Goal: Check status: Check status

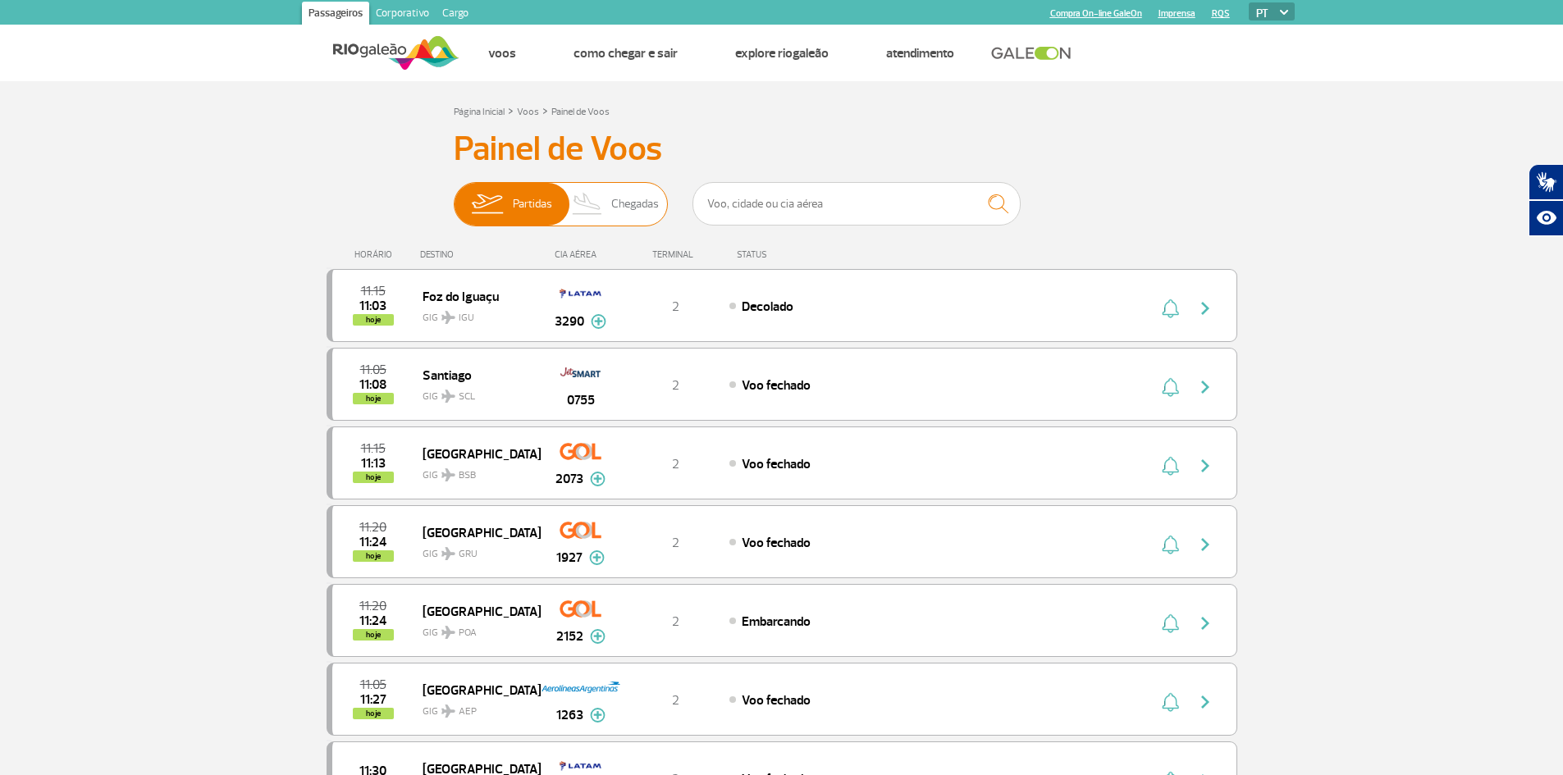
click at [616, 200] on span "Chegadas" at bounding box center [635, 204] width 48 height 43
click at [454, 196] on input "Partidas Chegadas" at bounding box center [454, 196] width 0 height 0
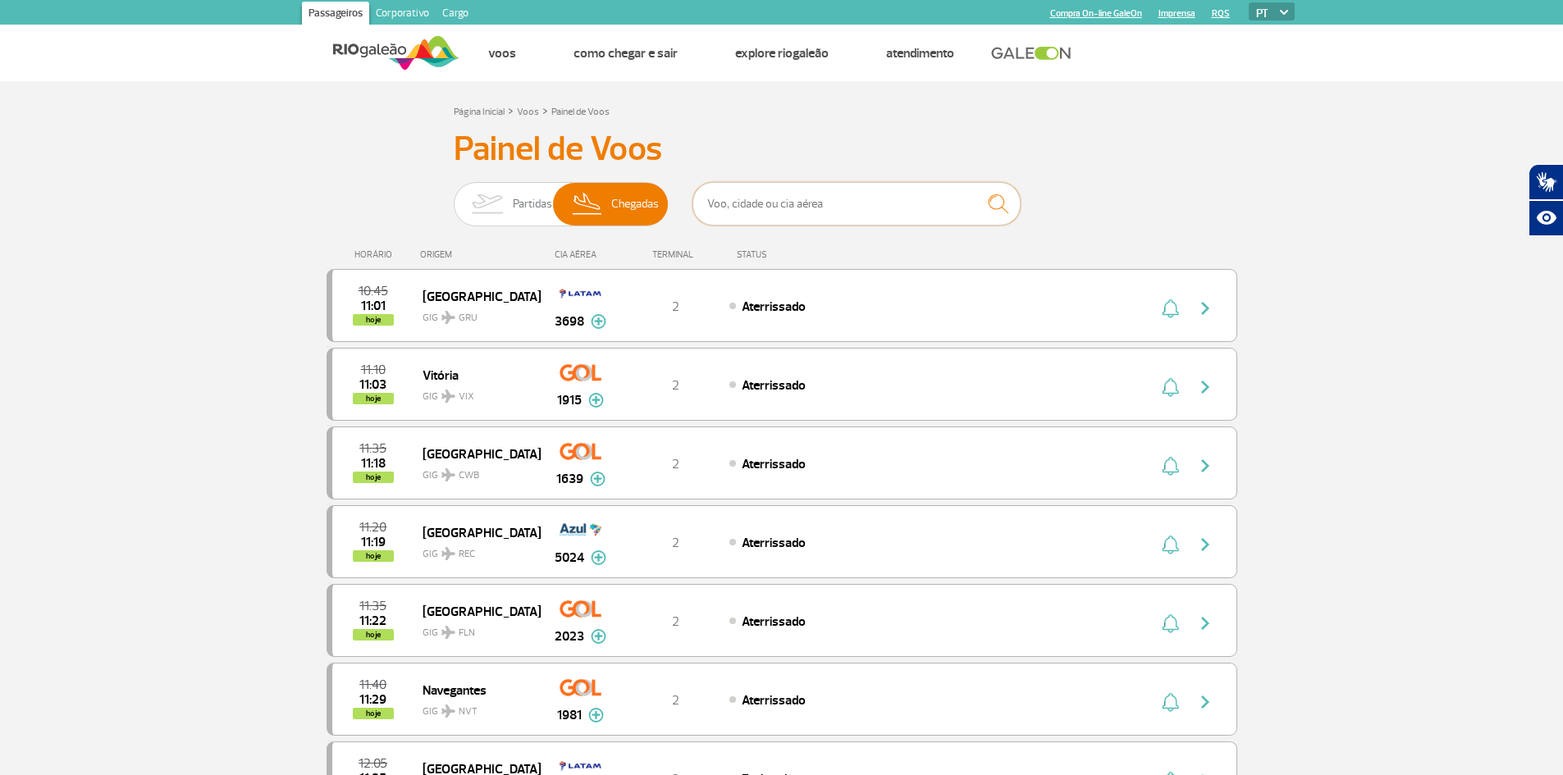
click at [764, 206] on input "text" at bounding box center [857, 203] width 328 height 43
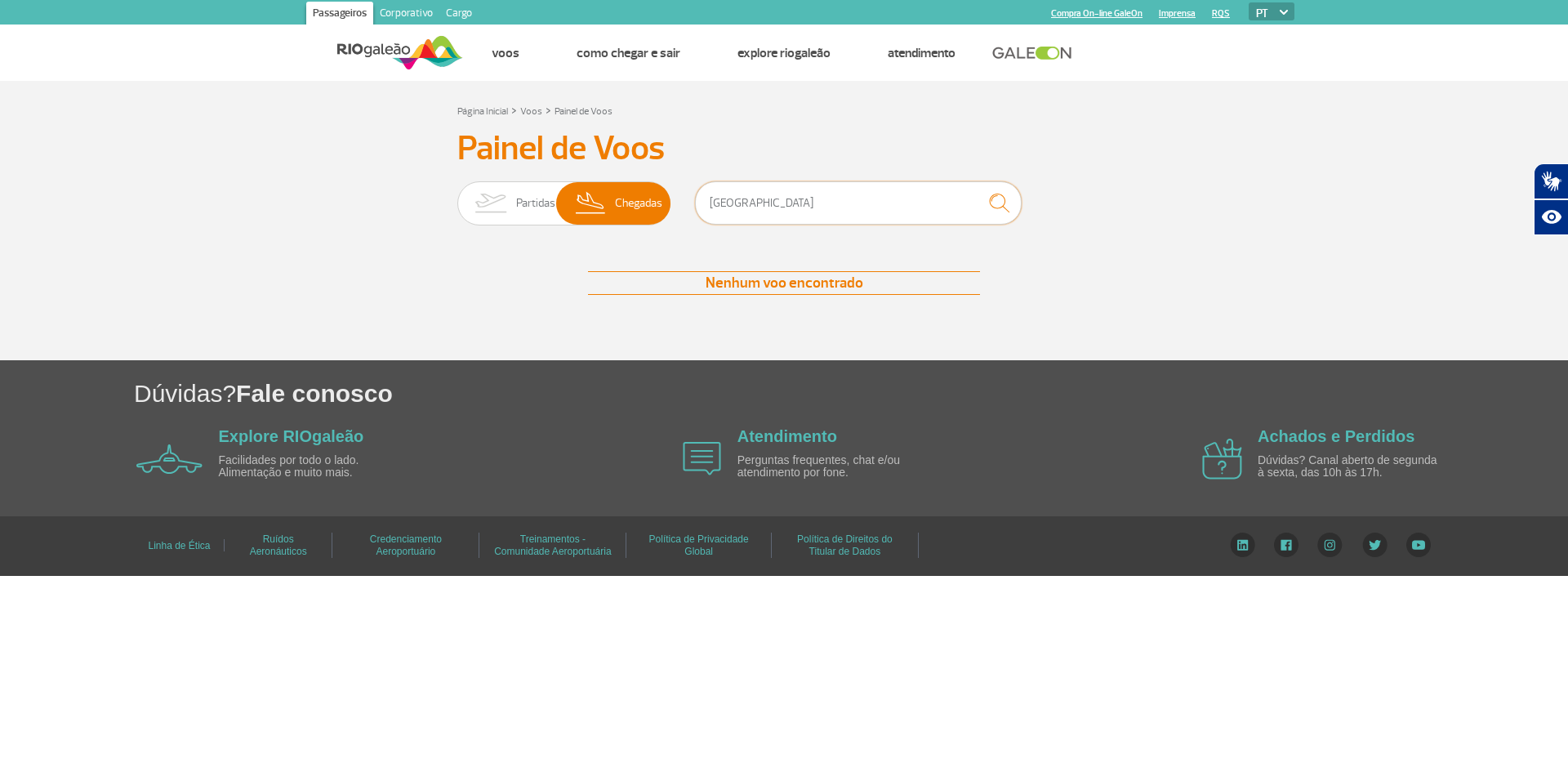
type input "[GEOGRAPHIC_DATA]"
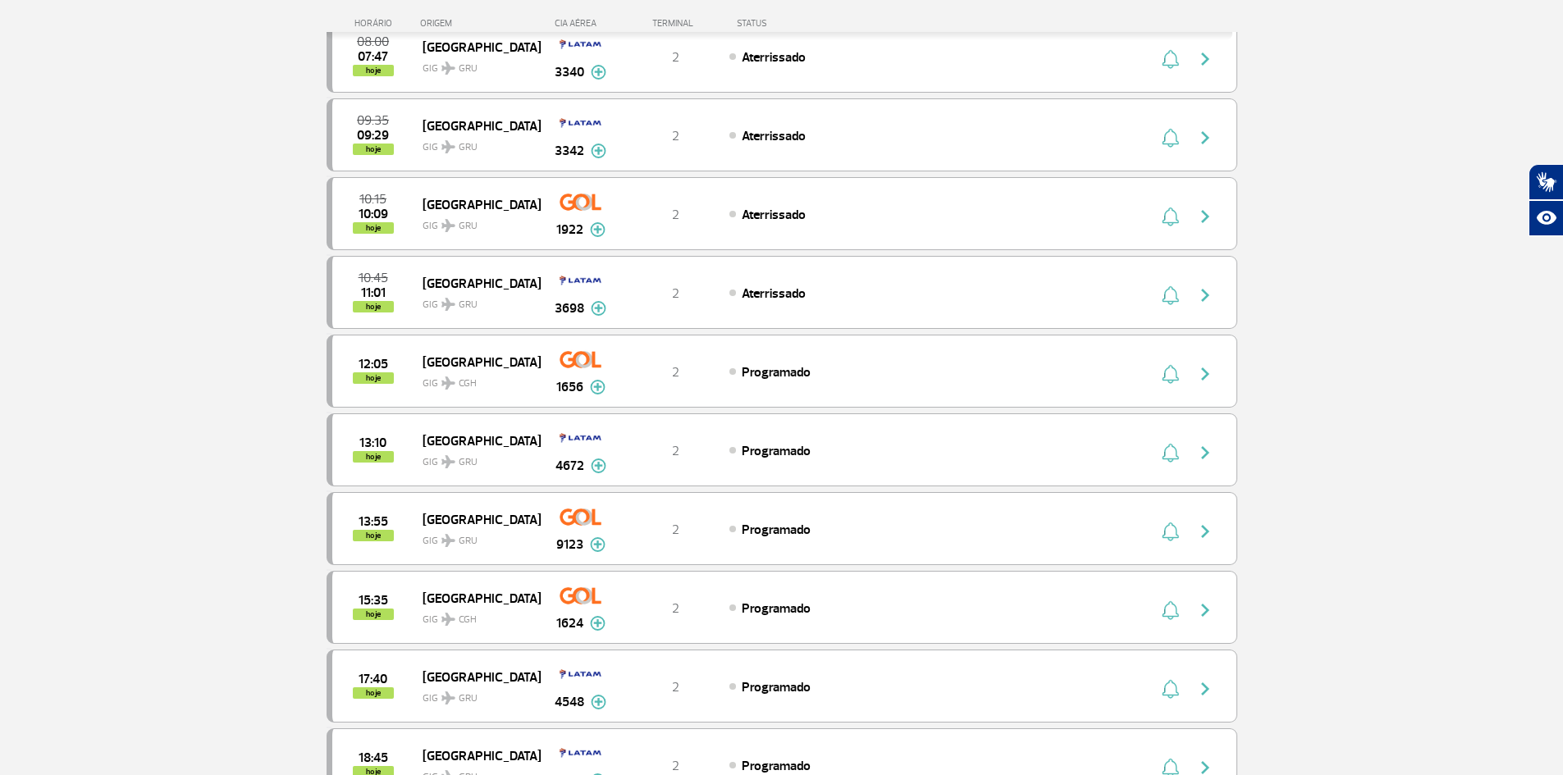
scroll to position [492, 0]
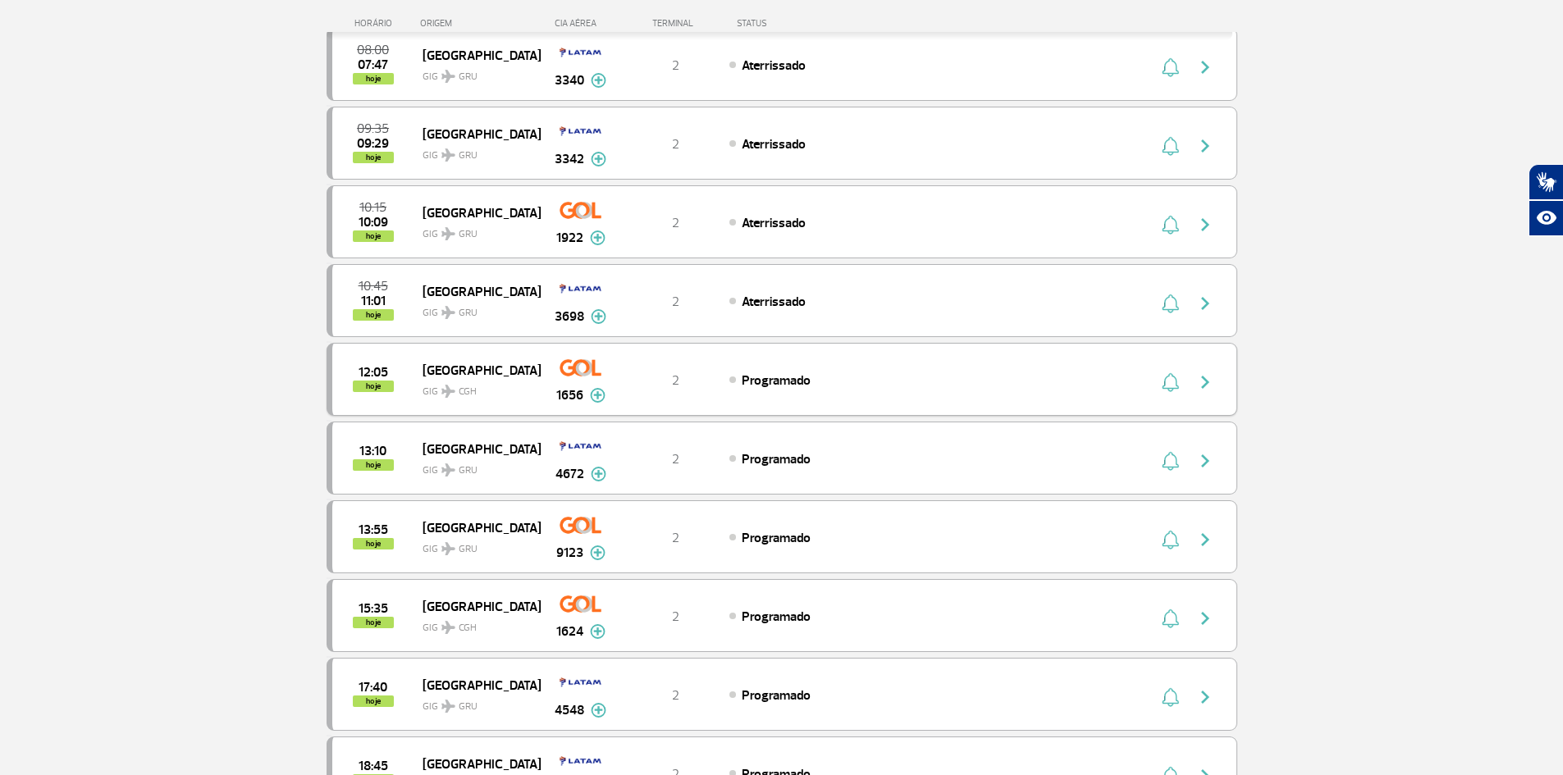
click at [595, 400] on img at bounding box center [598, 395] width 16 height 15
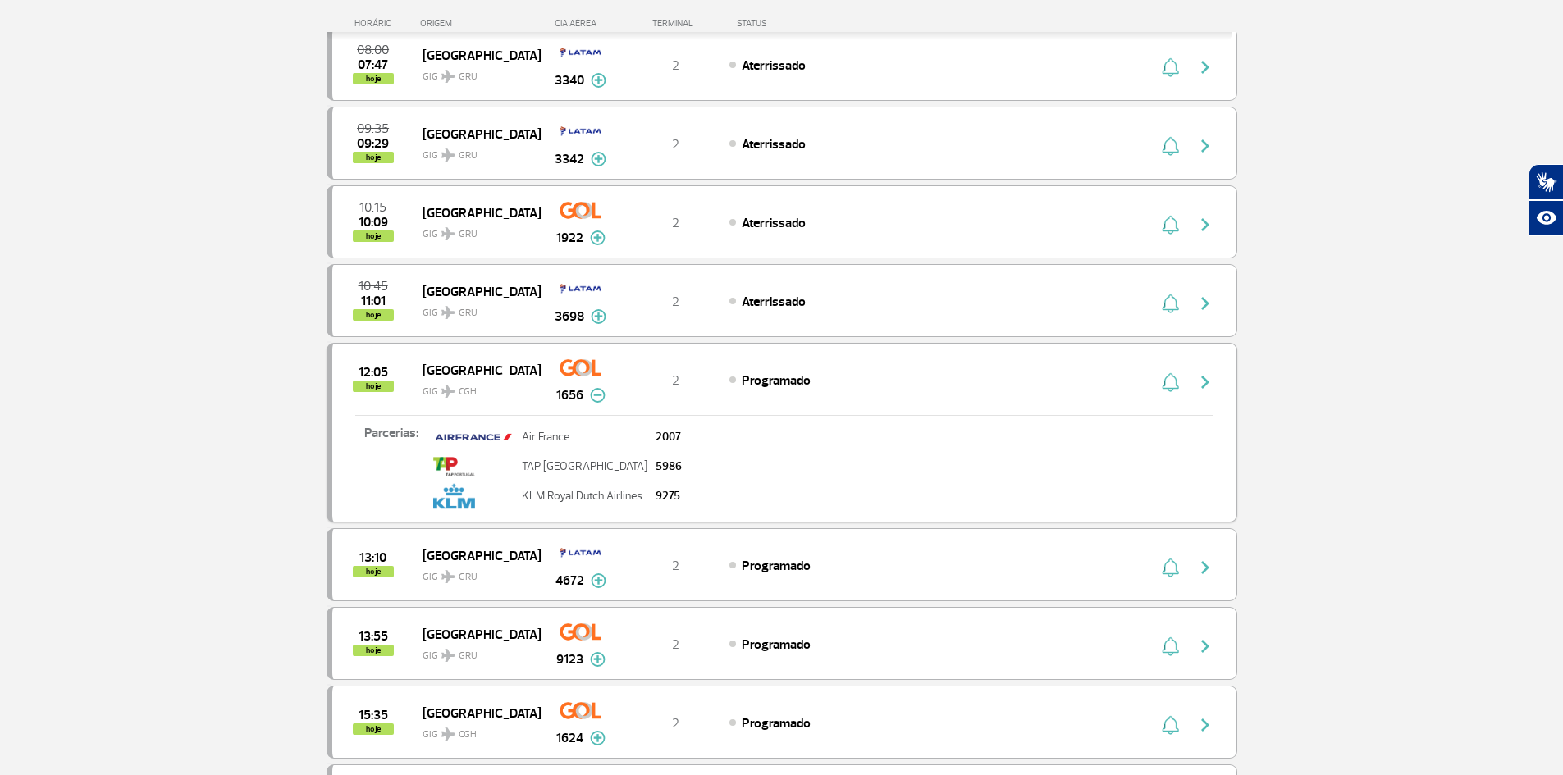
click at [575, 366] on img at bounding box center [581, 368] width 42 height 28
click at [378, 391] on span "hoje" at bounding box center [373, 386] width 41 height 11
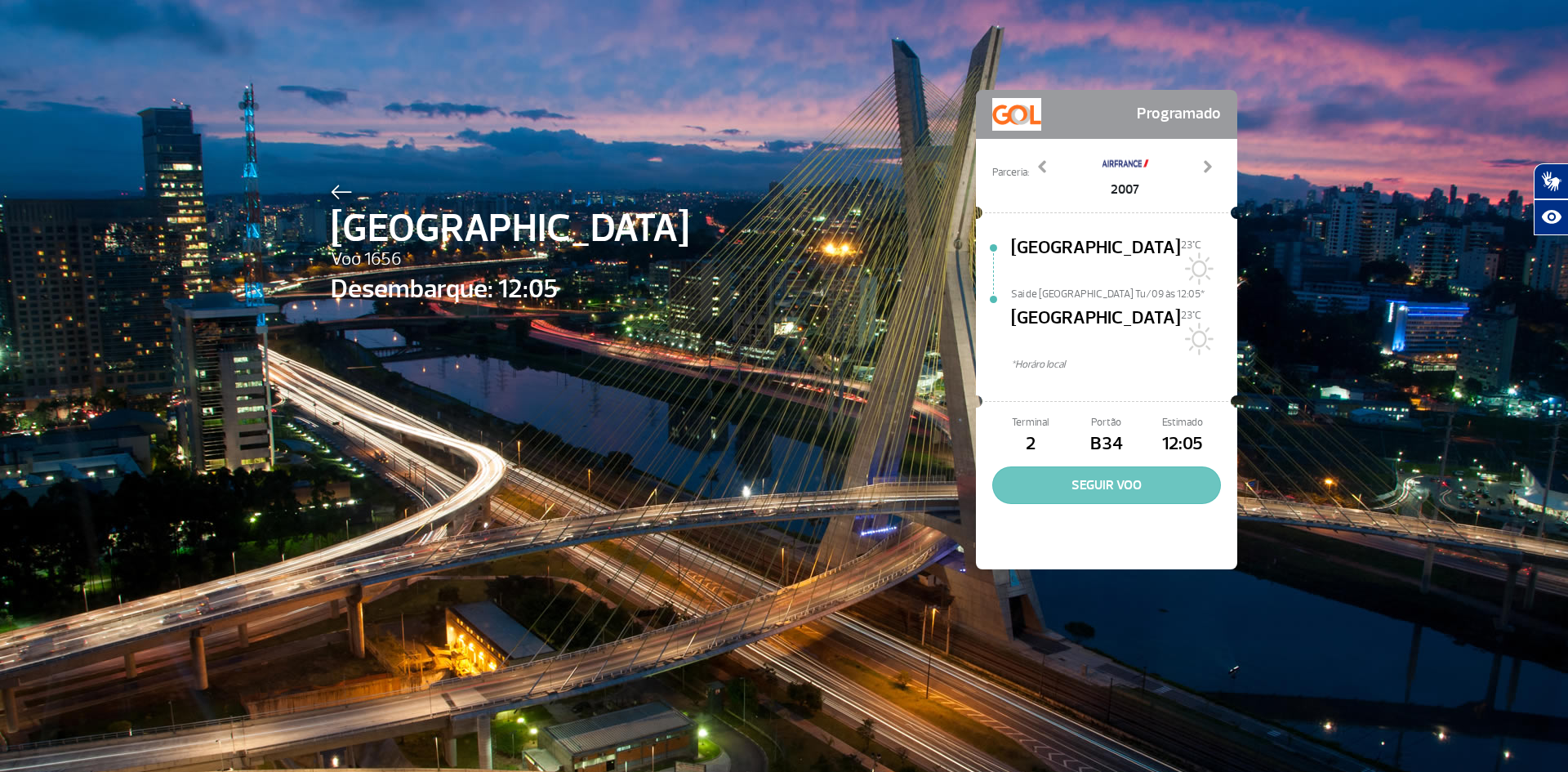
click at [1113, 467] on button "SEGUIR VOO" at bounding box center [1107, 486] width 229 height 38
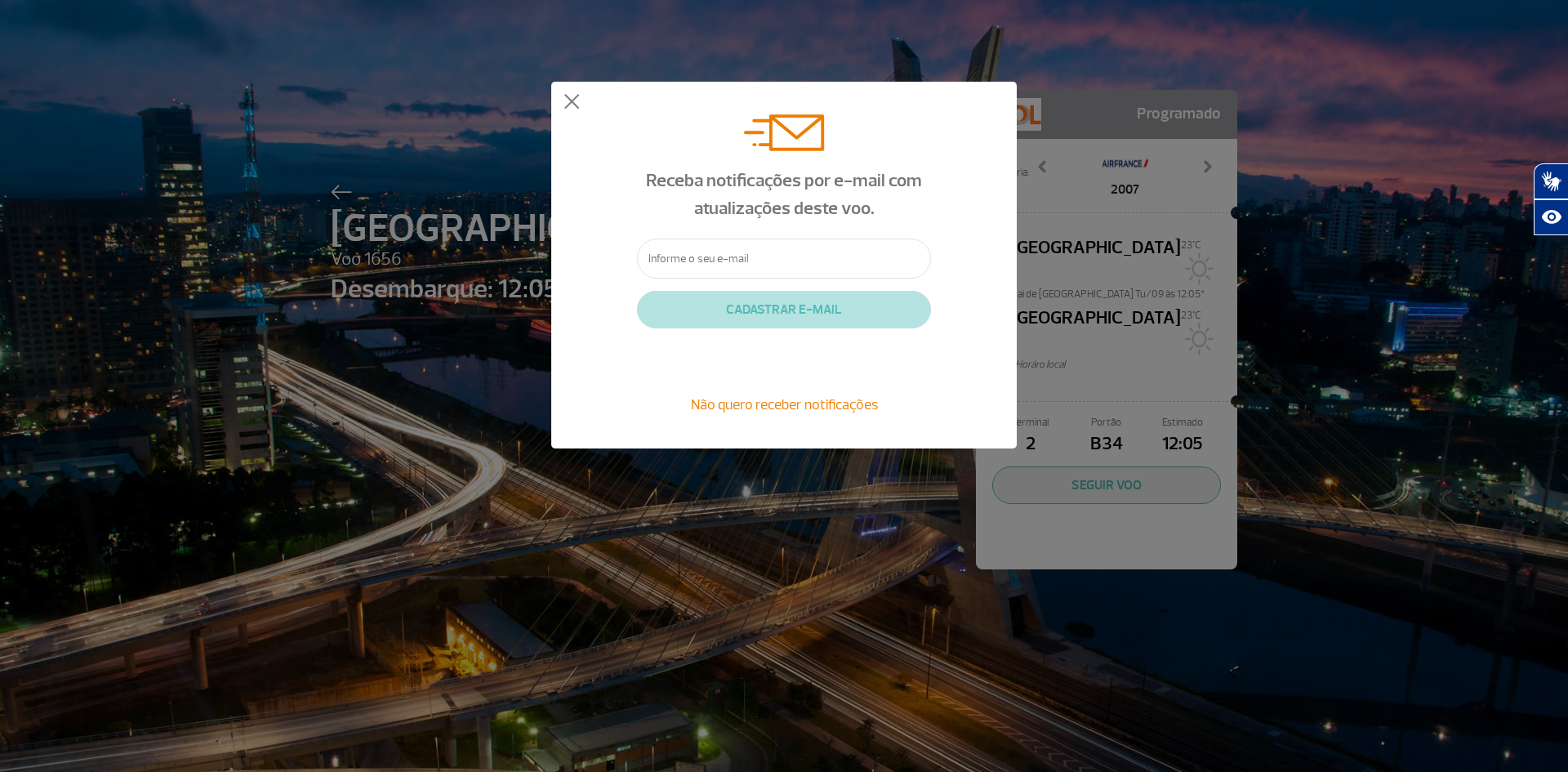
click at [689, 259] on input "text" at bounding box center [784, 259] width 294 height 40
click at [689, 261] on input "text" at bounding box center [784, 259] width 294 height 40
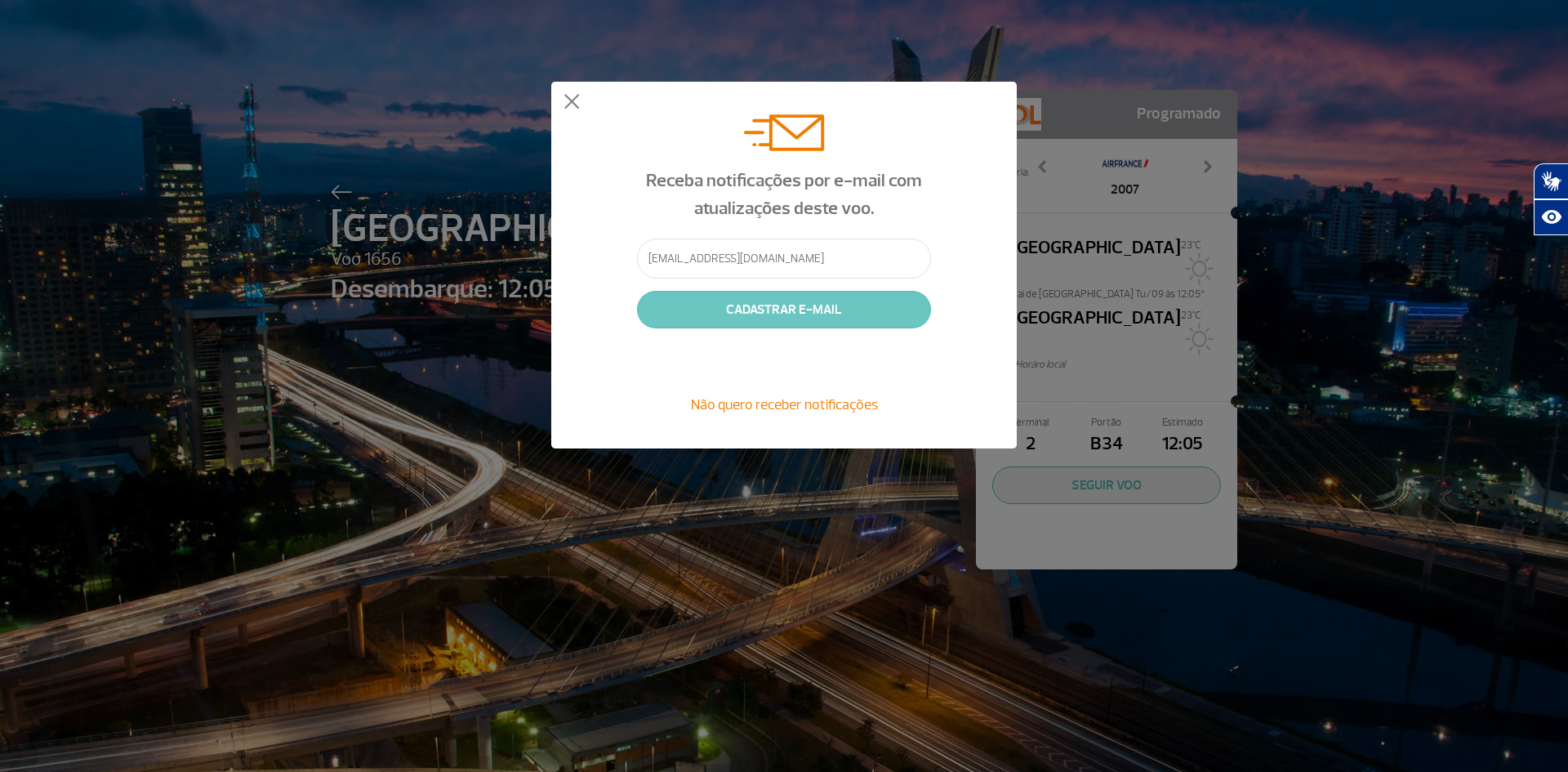
type input "[EMAIL_ADDRESS][DOMAIN_NAME]"
click at [740, 317] on button "CADASTRAR E-MAIL" at bounding box center [784, 310] width 294 height 38
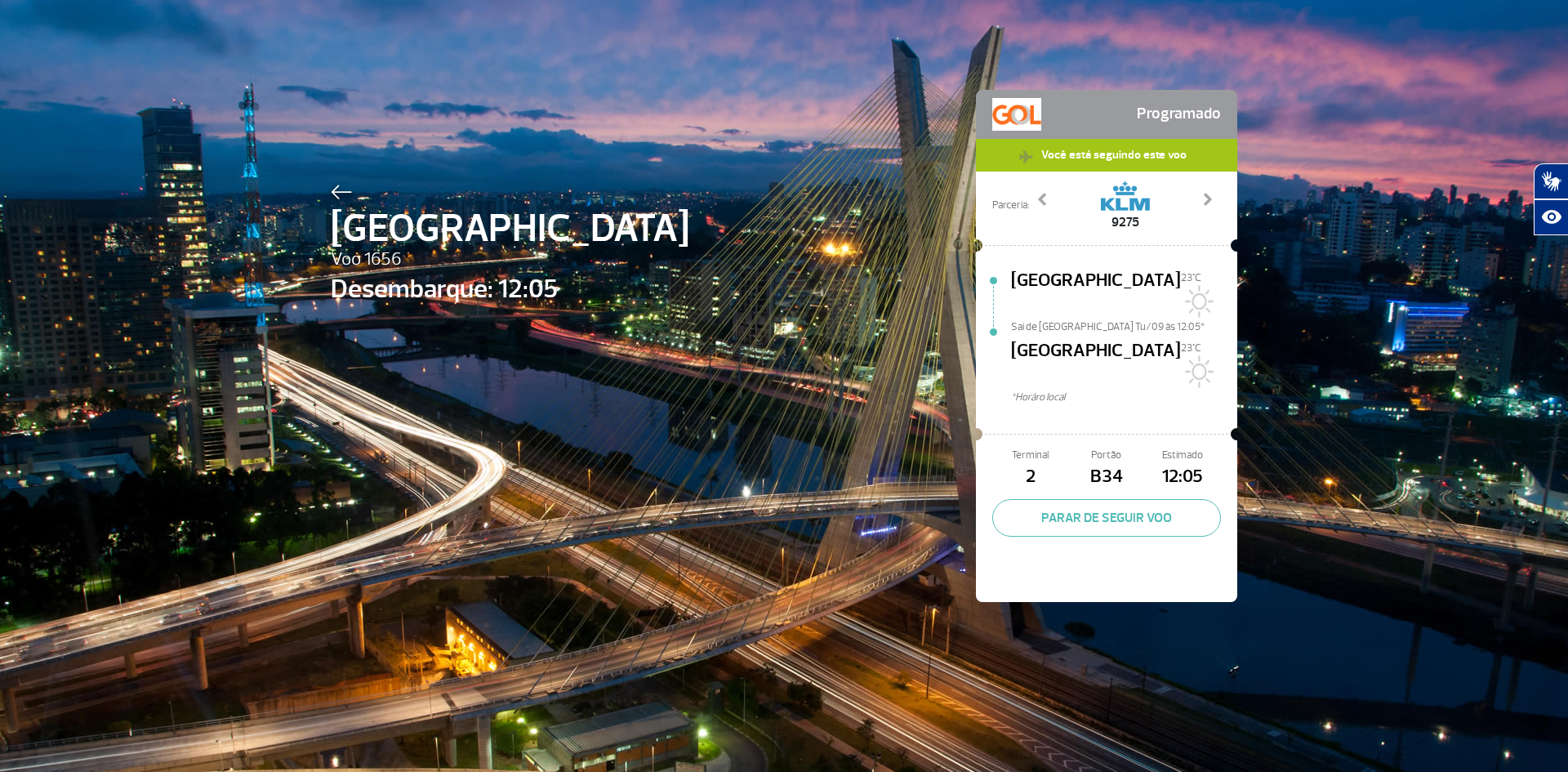
click at [1113, 223] on span "9275" at bounding box center [1125, 222] width 49 height 20
